Goal: Transaction & Acquisition: Book appointment/travel/reservation

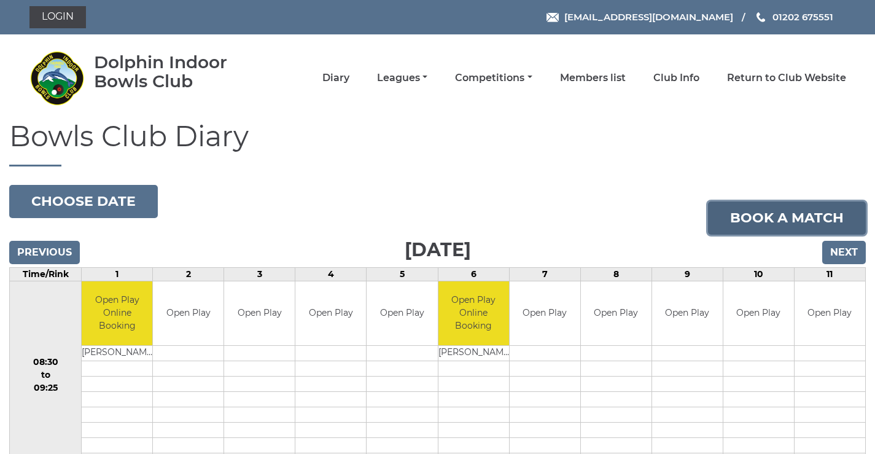
click at [741, 218] on link "Book a match" at bounding box center [787, 217] width 158 height 33
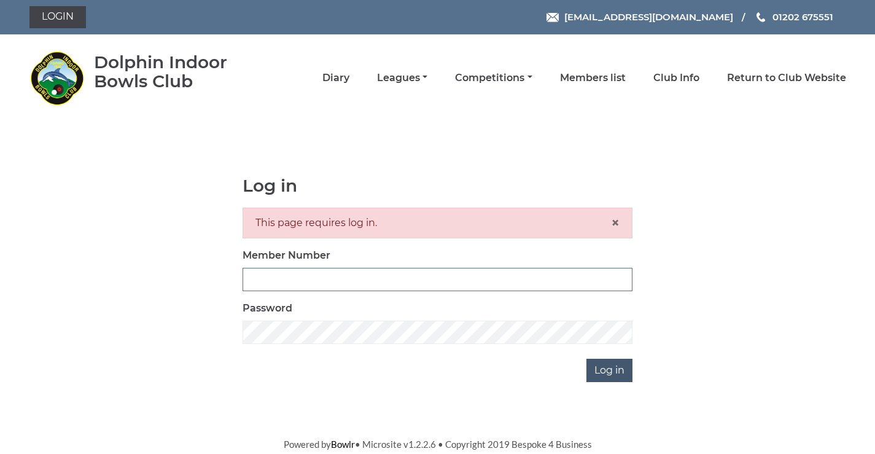
type input "3782"
click at [598, 382] on input "Log in" at bounding box center [609, 369] width 46 height 23
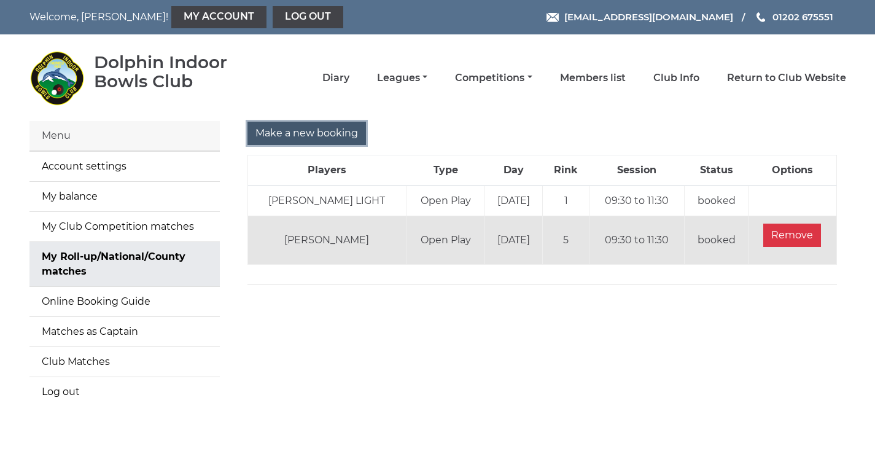
click at [312, 125] on input "Make a new booking" at bounding box center [306, 133] width 118 height 23
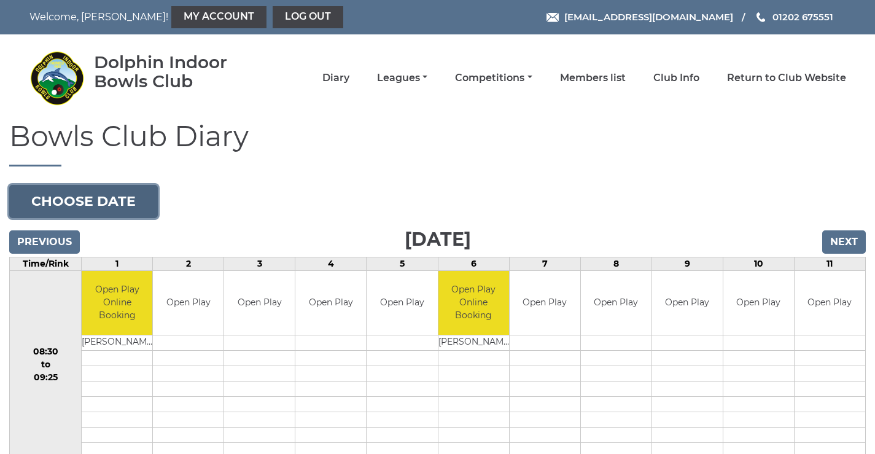
click at [144, 201] on button "Choose date" at bounding box center [83, 201] width 149 height 33
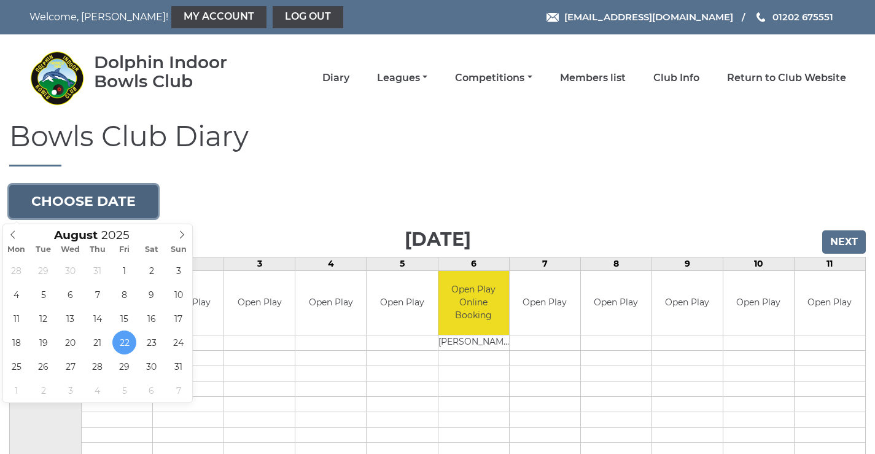
type input "2025-08-29"
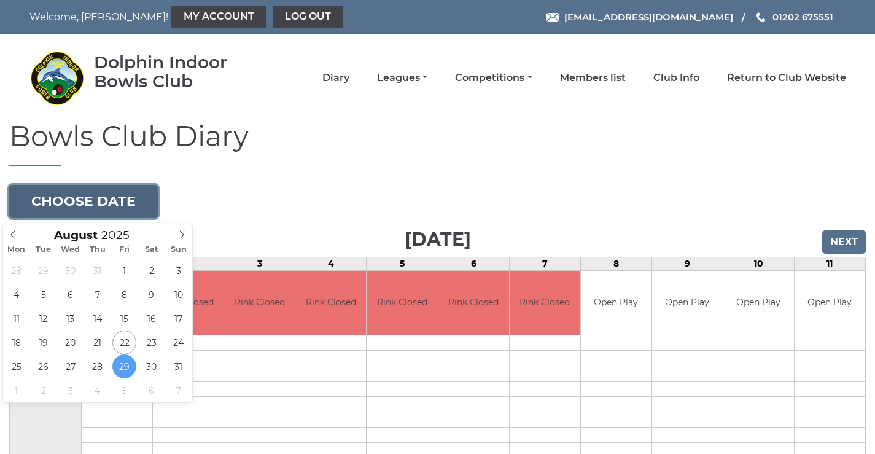
click at [144, 193] on button "Choose date" at bounding box center [83, 201] width 149 height 33
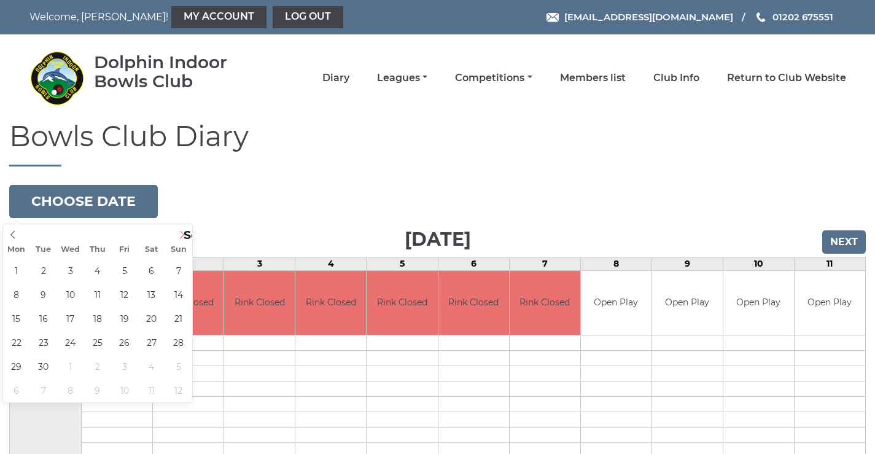
click at [182, 236] on icon at bounding box center [181, 234] width 9 height 9
type input "2025-09-05"
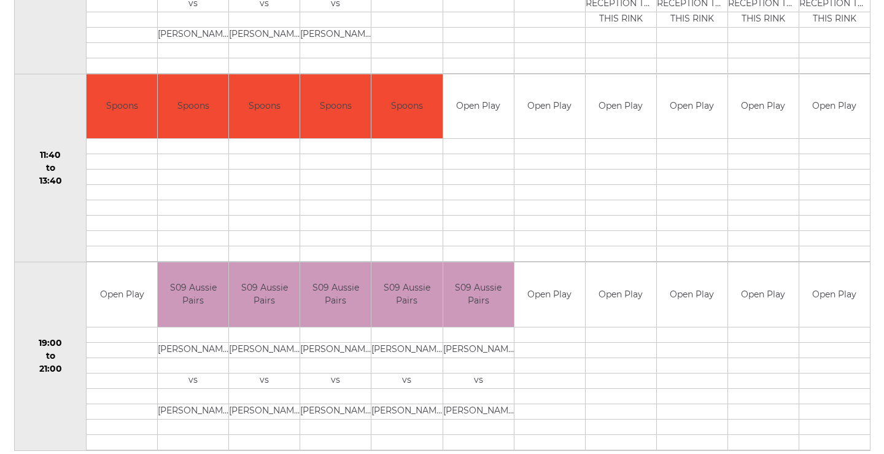
scroll to position [430, 0]
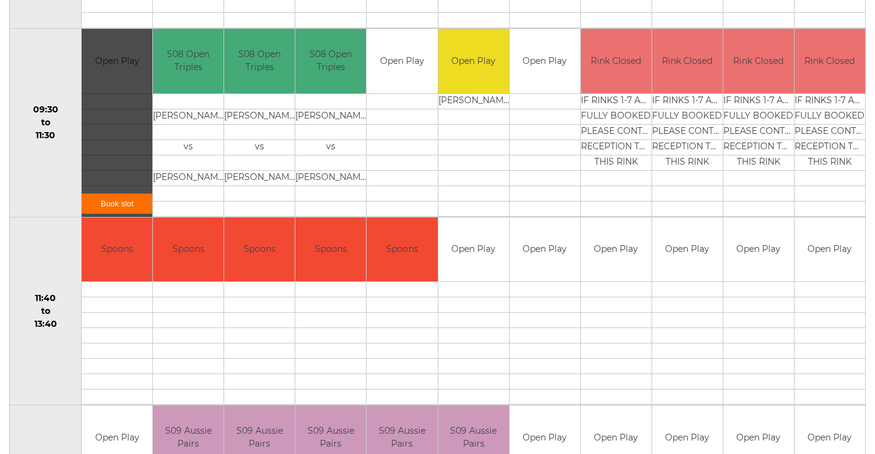
click at [110, 209] on link "Book slot" at bounding box center [117, 203] width 71 height 20
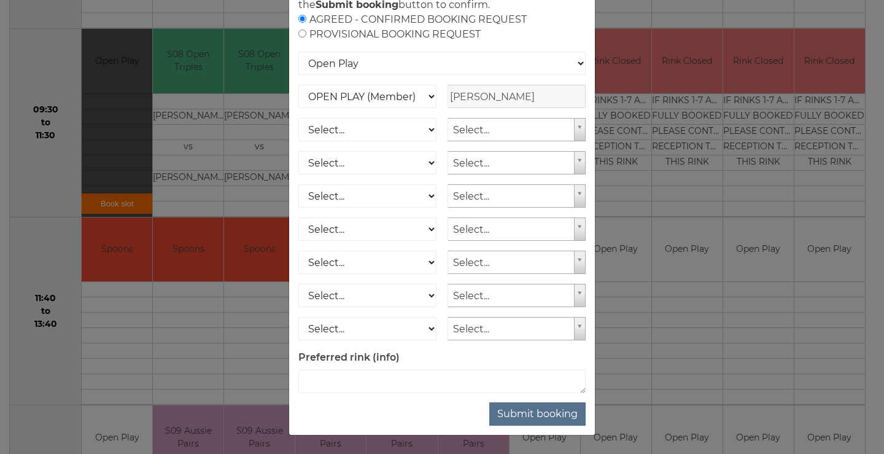
scroll to position [182, 0]
click at [493, 407] on button "Submit booking" at bounding box center [537, 413] width 96 height 23
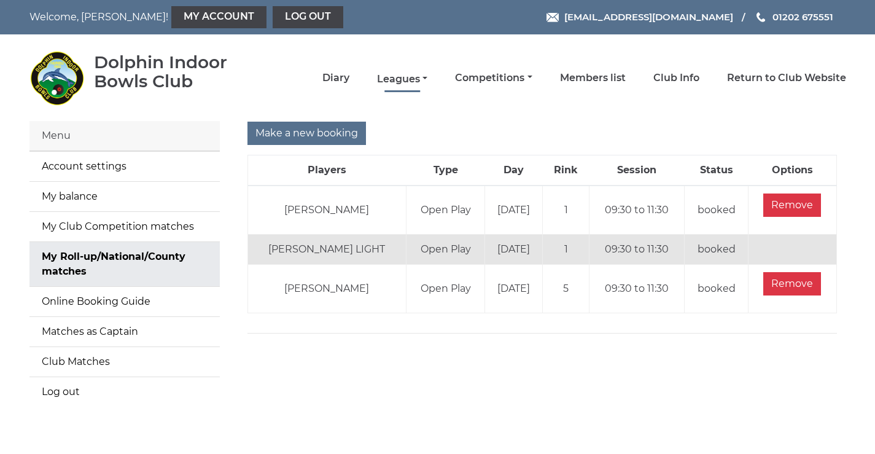
click at [389, 75] on link "Leagues" at bounding box center [402, 79] width 50 height 14
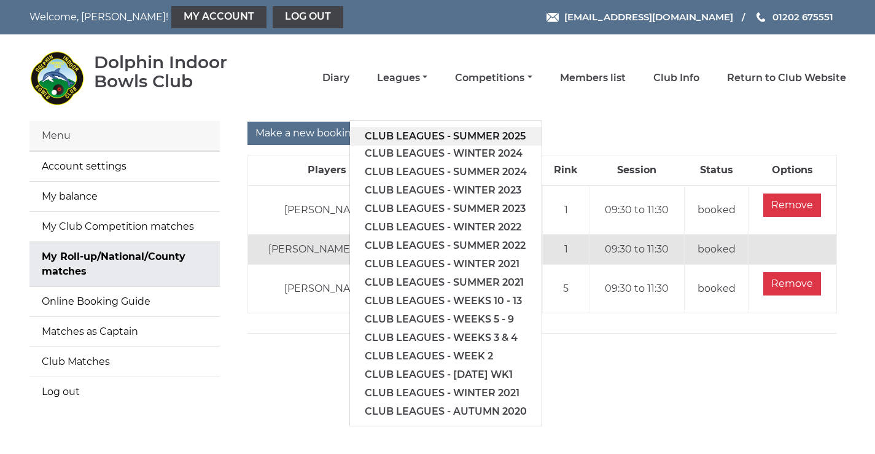
click at [393, 136] on link "Club leagues - Summer 2025" at bounding box center [445, 136] width 191 height 18
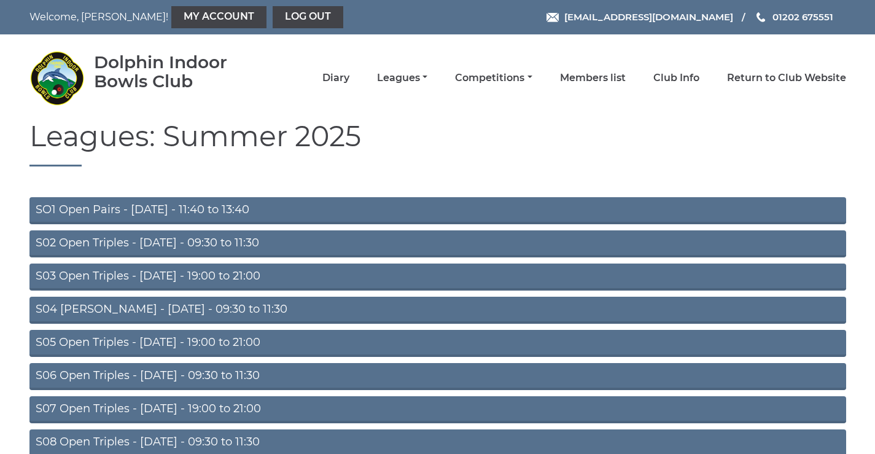
scroll to position [98, 0]
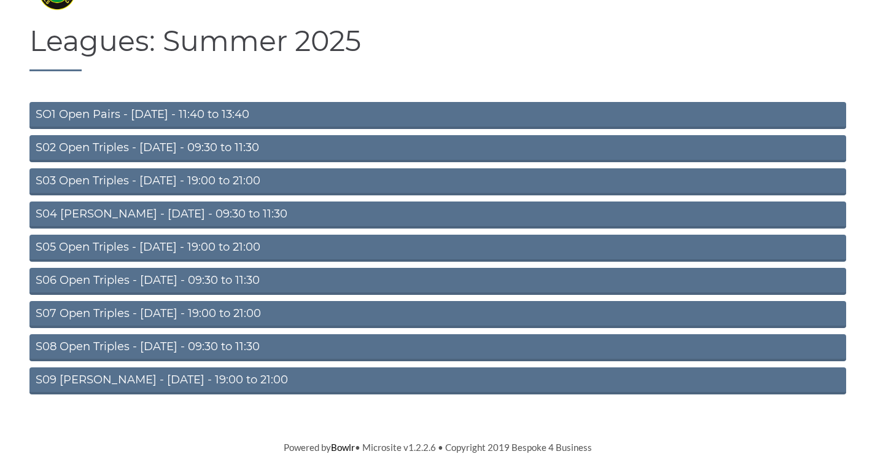
click at [133, 342] on link "S08 Open Triples - [DATE] - 09:30 to 11:30" at bounding box center [437, 347] width 816 height 27
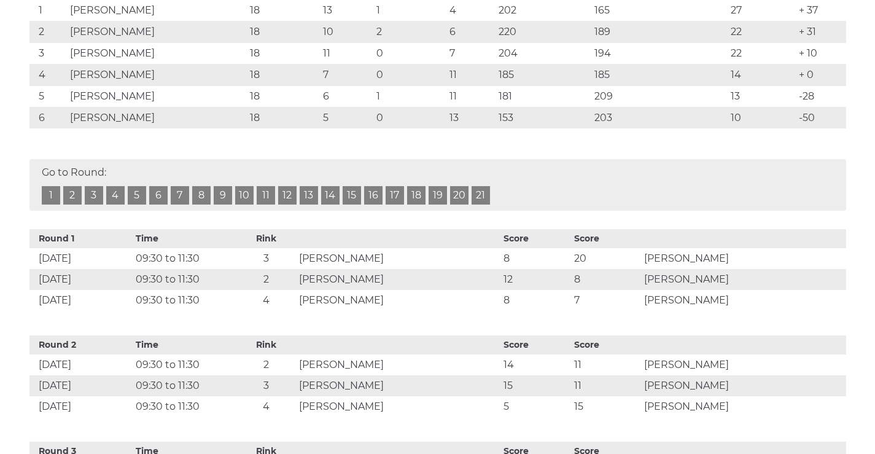
scroll to position [287, 0]
drag, startPoint x: 34, startPoint y: 33, endPoint x: 819, endPoint y: 144, distance: 792.8
click at [819, 128] on tbody "Team Played Won Drawn Lost Shots For Shots Against Points Diff 1 [PERSON_NAME] …" at bounding box center [437, 54] width 816 height 149
copy tbody "1 [PERSON_NAME] CHANT 18 13 1 4 202 165 27 + 37 2 [PERSON_NAME] 18 10 2 6 220 1…"
click at [417, 204] on link "18" at bounding box center [416, 195] width 18 height 18
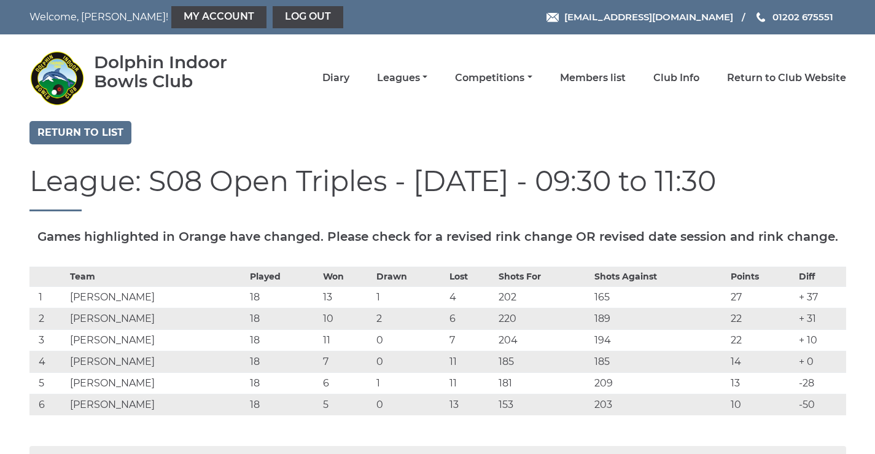
scroll to position [143, 0]
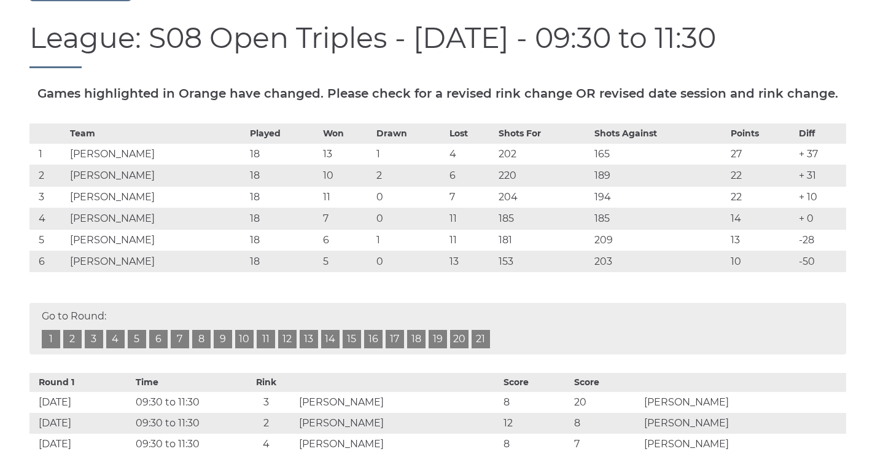
click at [411, 348] on link "18" at bounding box center [416, 339] width 18 height 18
click at [107, 164] on td "[PERSON_NAME]" at bounding box center [157, 153] width 180 height 21
click at [133, 164] on td "[PERSON_NAME]" at bounding box center [157, 153] width 180 height 21
